Goal: Information Seeking & Learning: Understand process/instructions

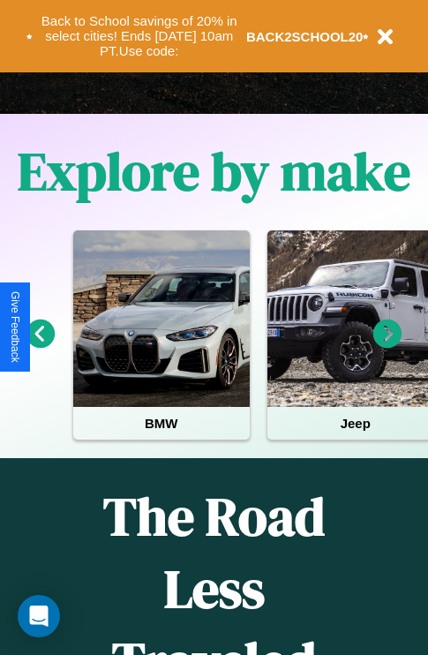
scroll to position [2139, 0]
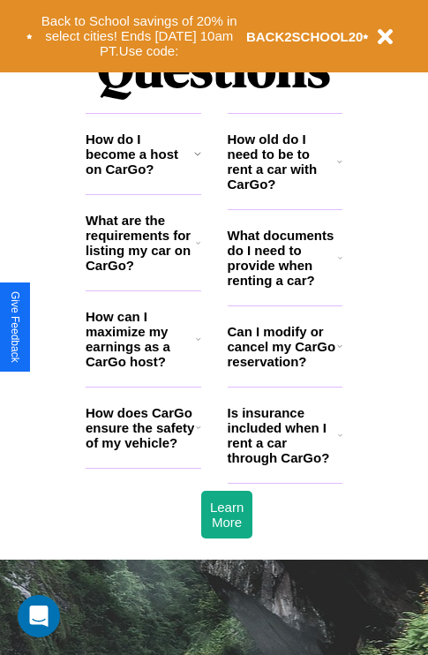
click at [284, 463] on h3 "Is insurance included when I rent a car through CarGo?" at bounding box center [283, 435] width 110 height 60
click at [143, 271] on h3 "What are the requirements for listing my car on CarGo?" at bounding box center [141, 243] width 110 height 60
click at [340, 169] on icon at bounding box center [339, 161] width 5 height 14
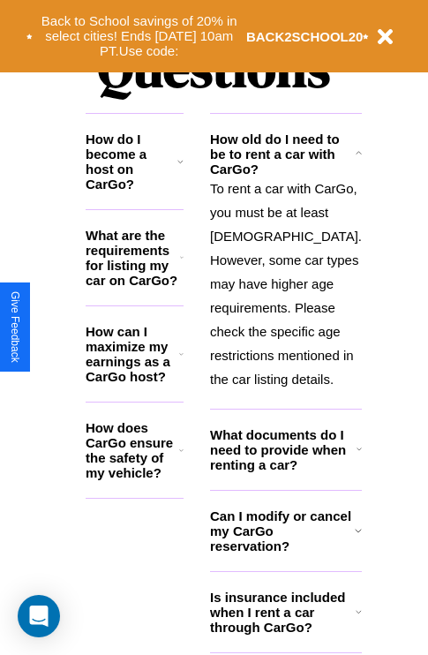
click at [184, 265] on icon at bounding box center [182, 258] width 4 height 14
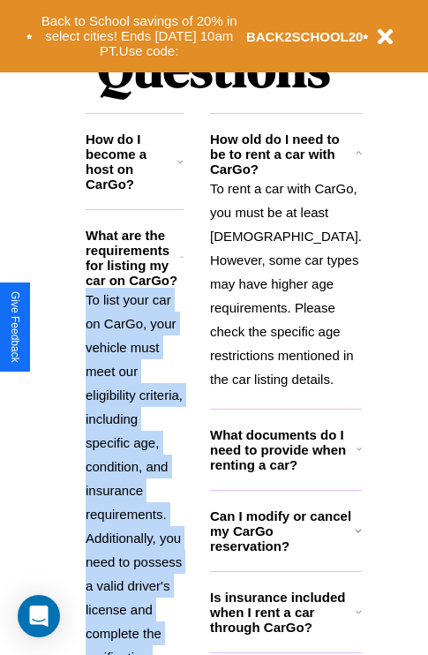
scroll to position [2209, 0]
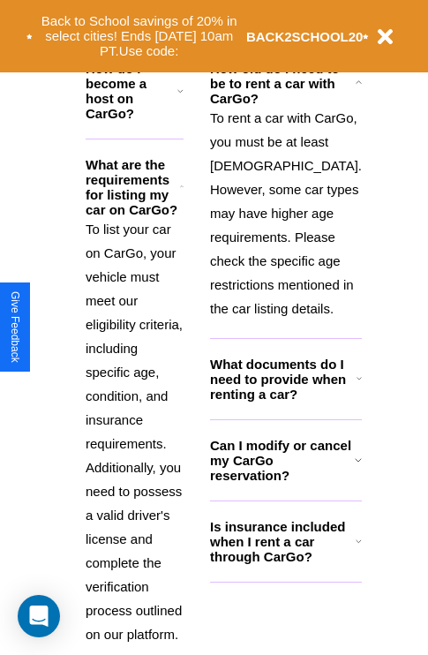
click at [284, 483] on h3 "Can I modify or cancel my CarGo reservation?" at bounding box center [282, 460] width 145 height 45
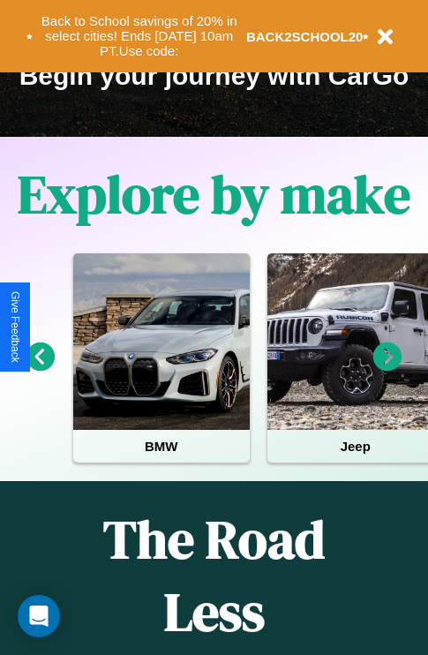
scroll to position [272, 0]
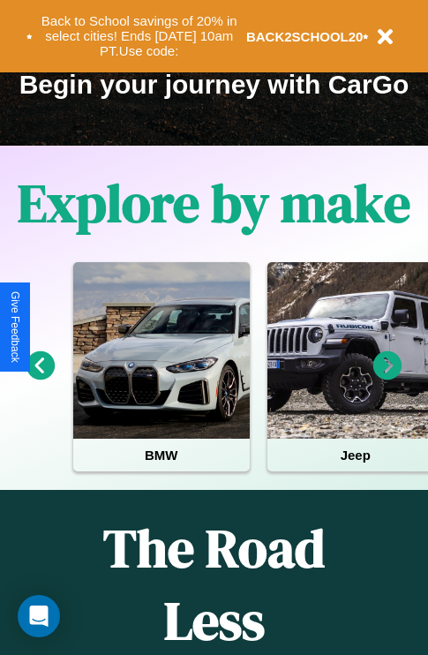
click at [40, 378] on icon at bounding box center [40, 365] width 29 height 29
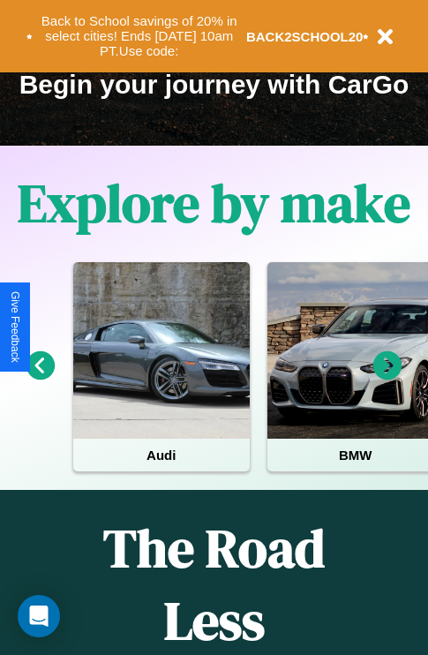
click at [388, 378] on icon at bounding box center [387, 365] width 29 height 29
